Goal: Transaction & Acquisition: Purchase product/service

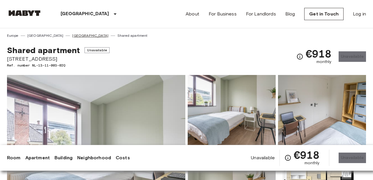
click at [72, 36] on link "[GEOGRAPHIC_DATA]" at bounding box center [90, 35] width 36 height 5
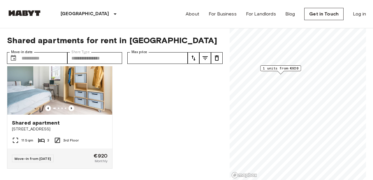
scroll to position [25, 0]
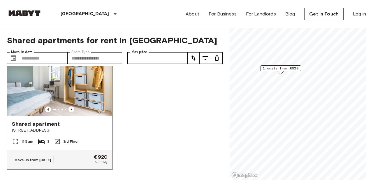
click at [78, 82] on img at bounding box center [59, 81] width 105 height 70
click at [146, 112] on div "Shared apartment Eisenhowerlaan 110 11 Sqm 3 3rd Floor Move-in from 02 Jan 26 €…" at bounding box center [112, 123] width 220 height 114
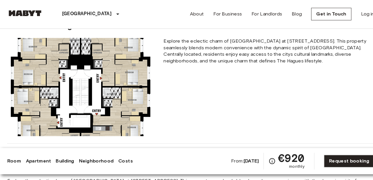
scroll to position [346, 0]
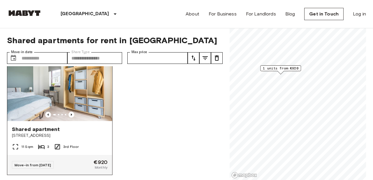
scroll to position [5, 0]
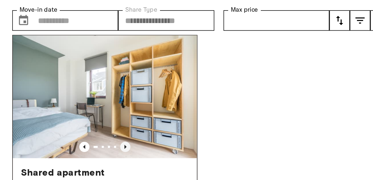
click at [72, 128] on icon "Previous image" at bounding box center [71, 130] width 6 height 6
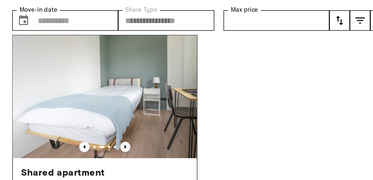
click at [72, 128] on icon "Previous image" at bounding box center [71, 130] width 6 height 6
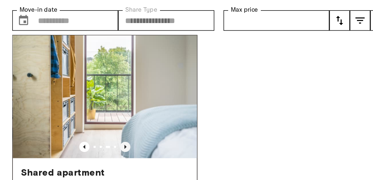
click at [72, 128] on icon "Previous image" at bounding box center [71, 130] width 6 height 6
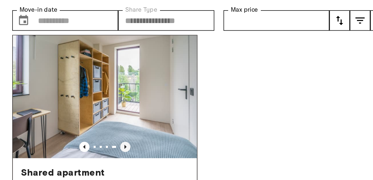
click at [72, 128] on icon "Previous image" at bounding box center [71, 130] width 6 height 6
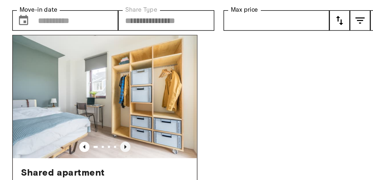
click at [72, 128] on icon "Previous image" at bounding box center [71, 130] width 6 height 6
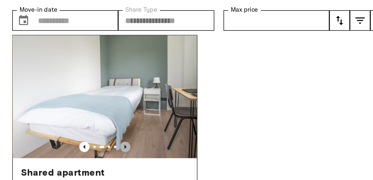
click at [72, 128] on icon "Previous image" at bounding box center [71, 130] width 6 height 6
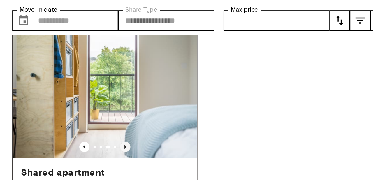
click at [72, 128] on icon "Previous image" at bounding box center [71, 130] width 6 height 6
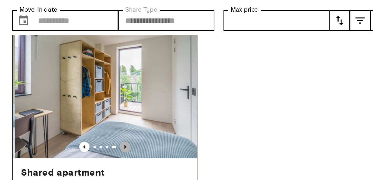
click at [72, 128] on icon "Previous image" at bounding box center [71, 130] width 6 height 6
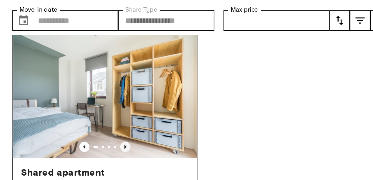
click at [72, 128] on icon "Previous image" at bounding box center [71, 130] width 6 height 6
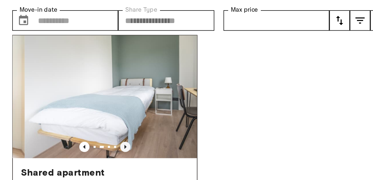
click at [72, 128] on icon "Previous image" at bounding box center [71, 130] width 6 height 6
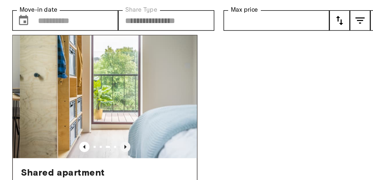
click at [72, 128] on icon "Previous image" at bounding box center [71, 130] width 6 height 6
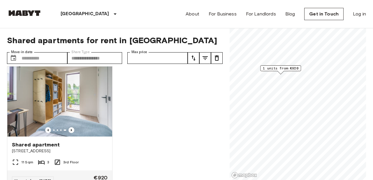
scroll to position [26, 0]
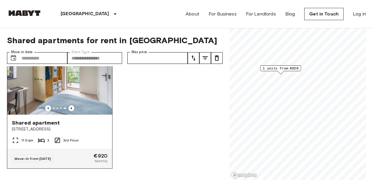
click at [77, 111] on img at bounding box center [59, 80] width 105 height 70
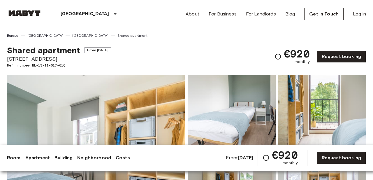
scroll to position [98, 0]
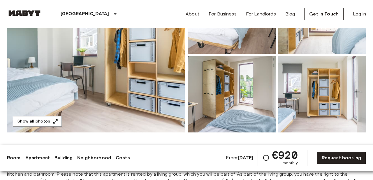
click at [121, 81] on img at bounding box center [96, 54] width 178 height 155
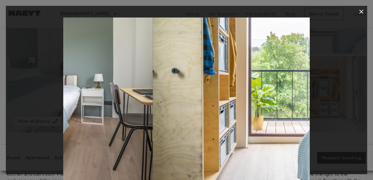
scroll to position [0, 0]
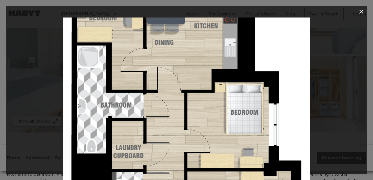
click at [162, 115] on img at bounding box center [186, 99] width 246 height 164
click at [360, 12] on icon "button" at bounding box center [361, 11] width 7 height 7
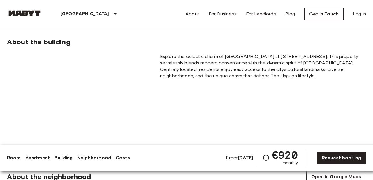
scroll to position [370, 0]
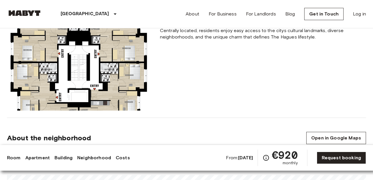
click at [40, 74] on img at bounding box center [79, 63] width 144 height 96
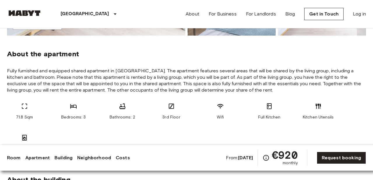
scroll to position [52, 0]
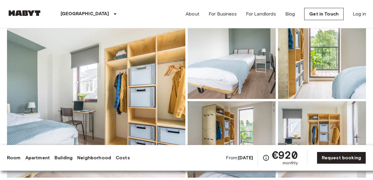
click at [102, 64] on img at bounding box center [96, 99] width 178 height 155
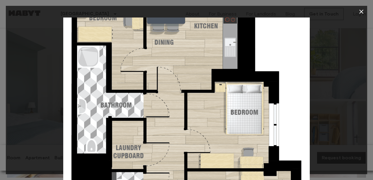
click at [362, 11] on icon "button" at bounding box center [361, 11] width 7 height 7
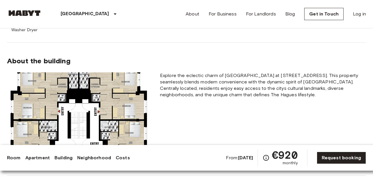
scroll to position [321, 0]
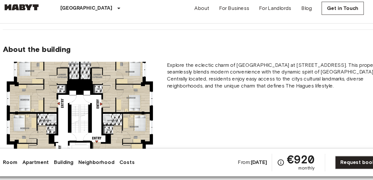
click at [62, 92] on img at bounding box center [79, 112] width 144 height 96
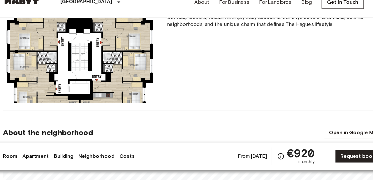
click at [66, 93] on img at bounding box center [79, 60] width 144 height 96
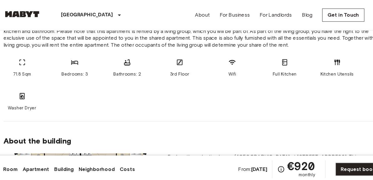
scroll to position [232, 0]
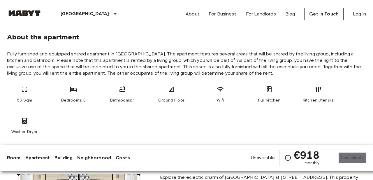
scroll to position [710, 0]
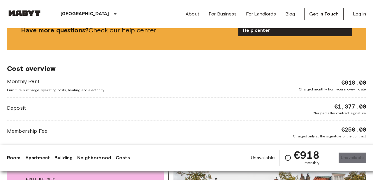
click at [271, 86] on div "Monthly Rent Furniture surcharge, operating costs, heating and electricity €918…" at bounding box center [186, 84] width 359 height 15
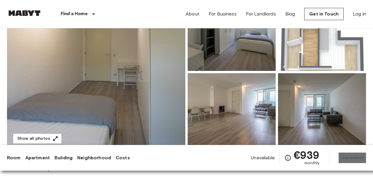
scroll to position [49, 0]
